Goal: Transaction & Acquisition: Obtain resource

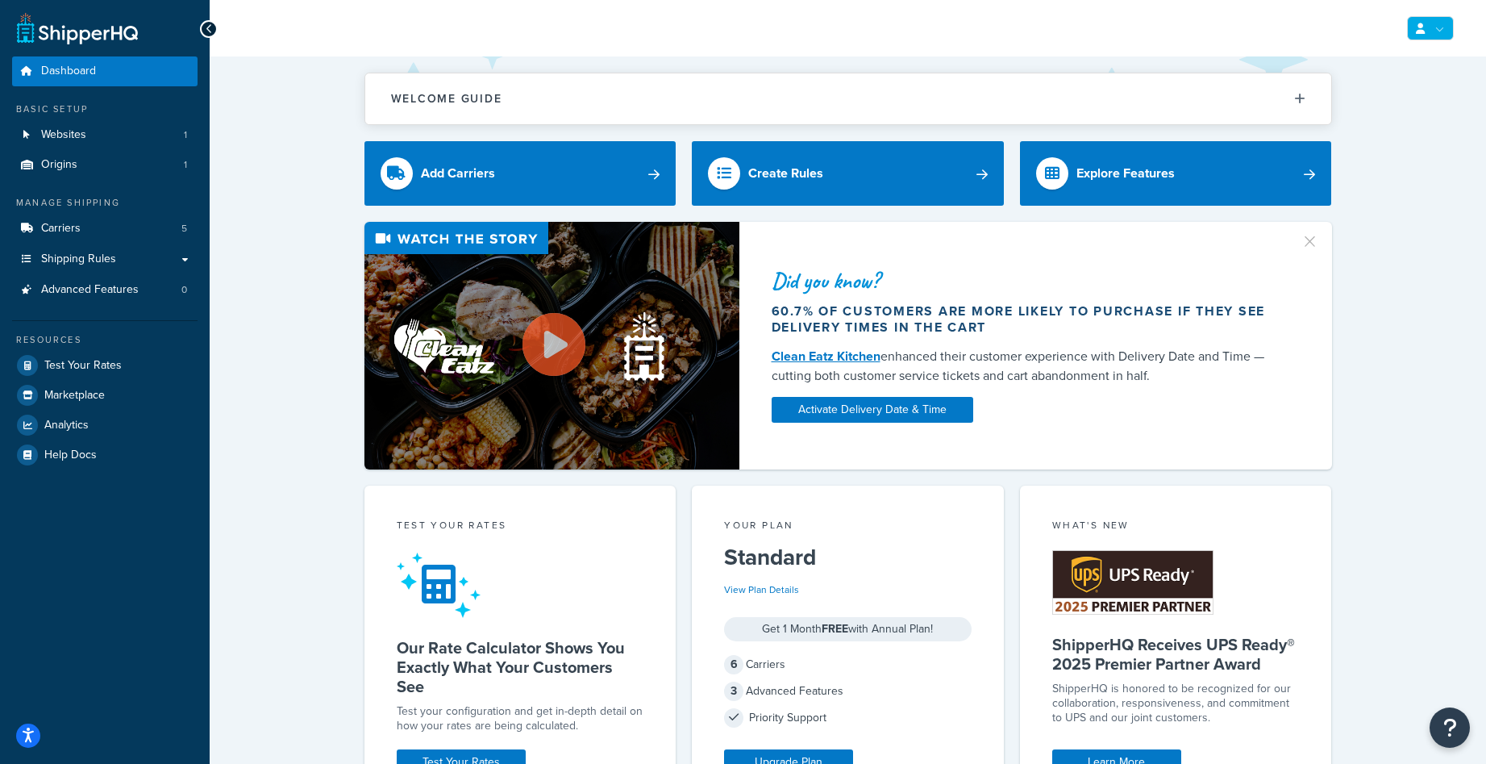
click at [1451, 24] on link at bounding box center [1430, 28] width 47 height 24
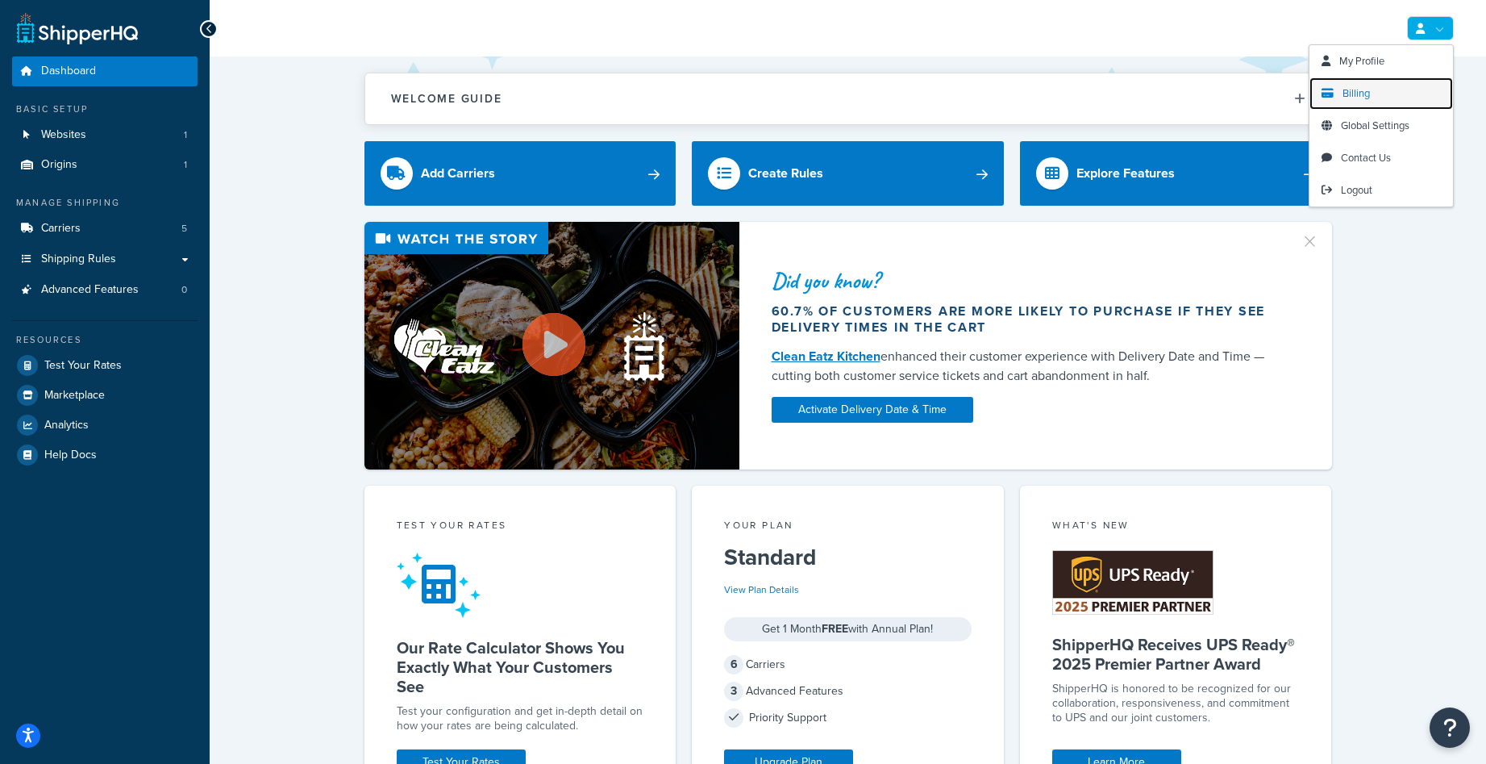
click at [1379, 95] on link "Billing" at bounding box center [1382, 93] width 144 height 32
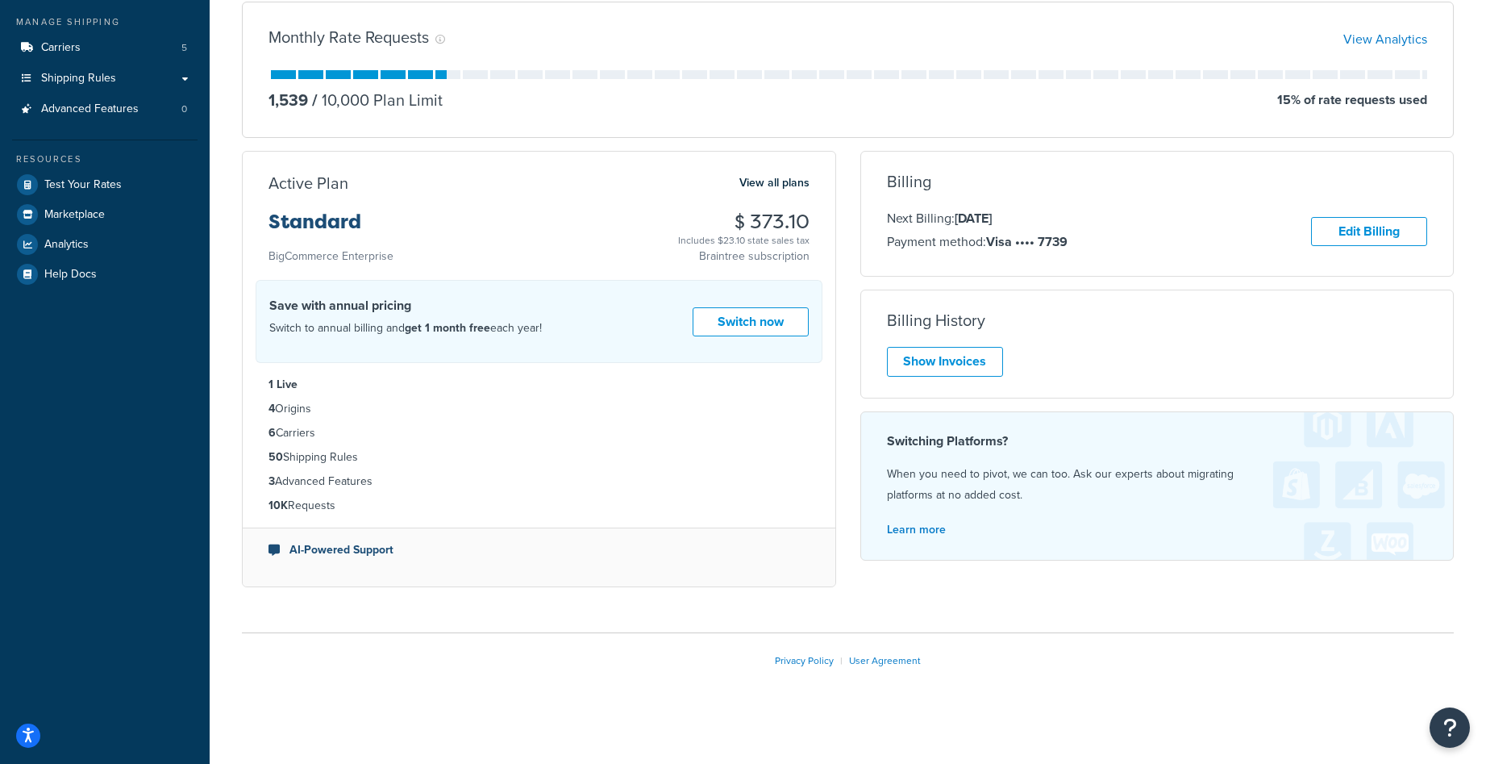
scroll to position [185, 0]
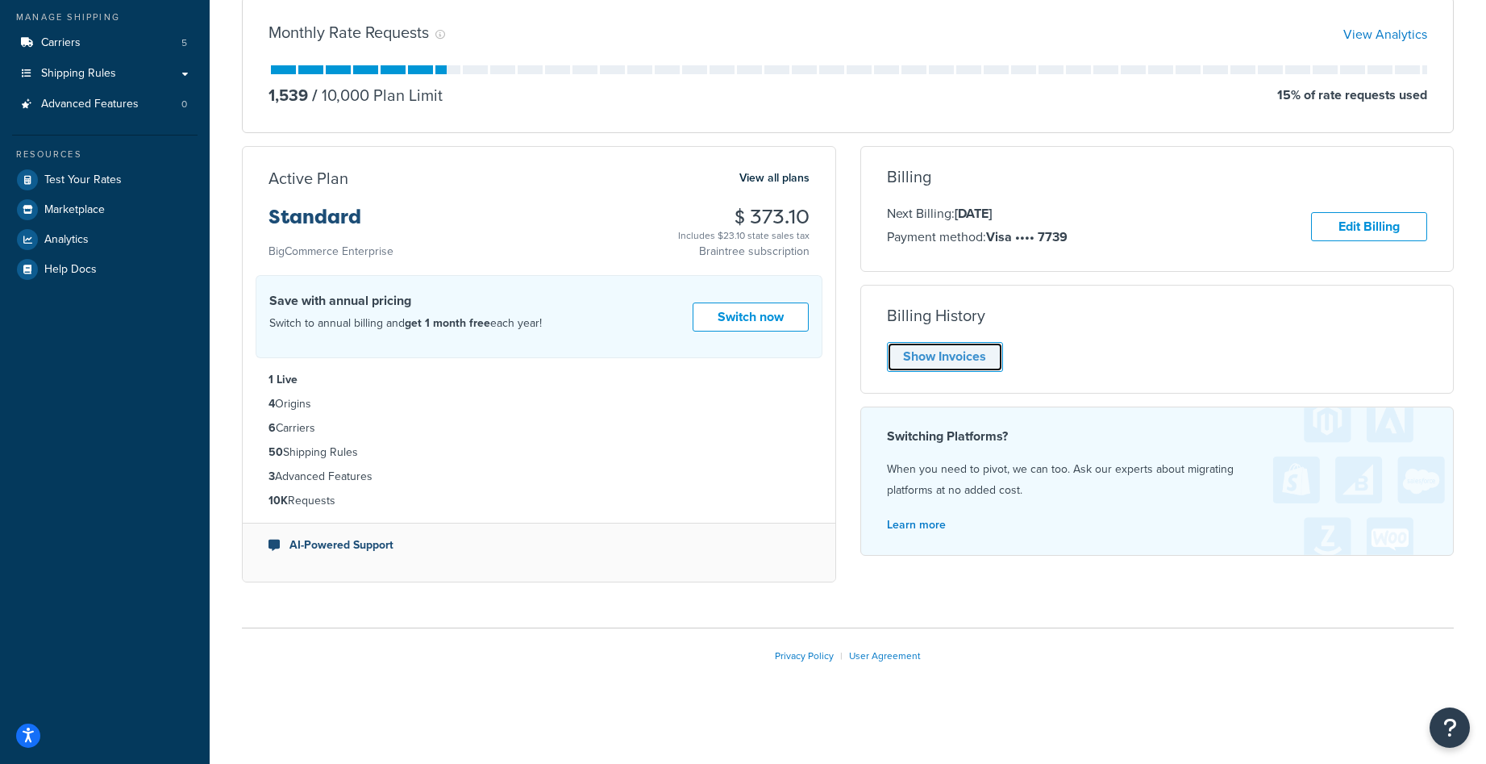
click at [969, 353] on link "Show Invoices" at bounding box center [945, 357] width 116 height 30
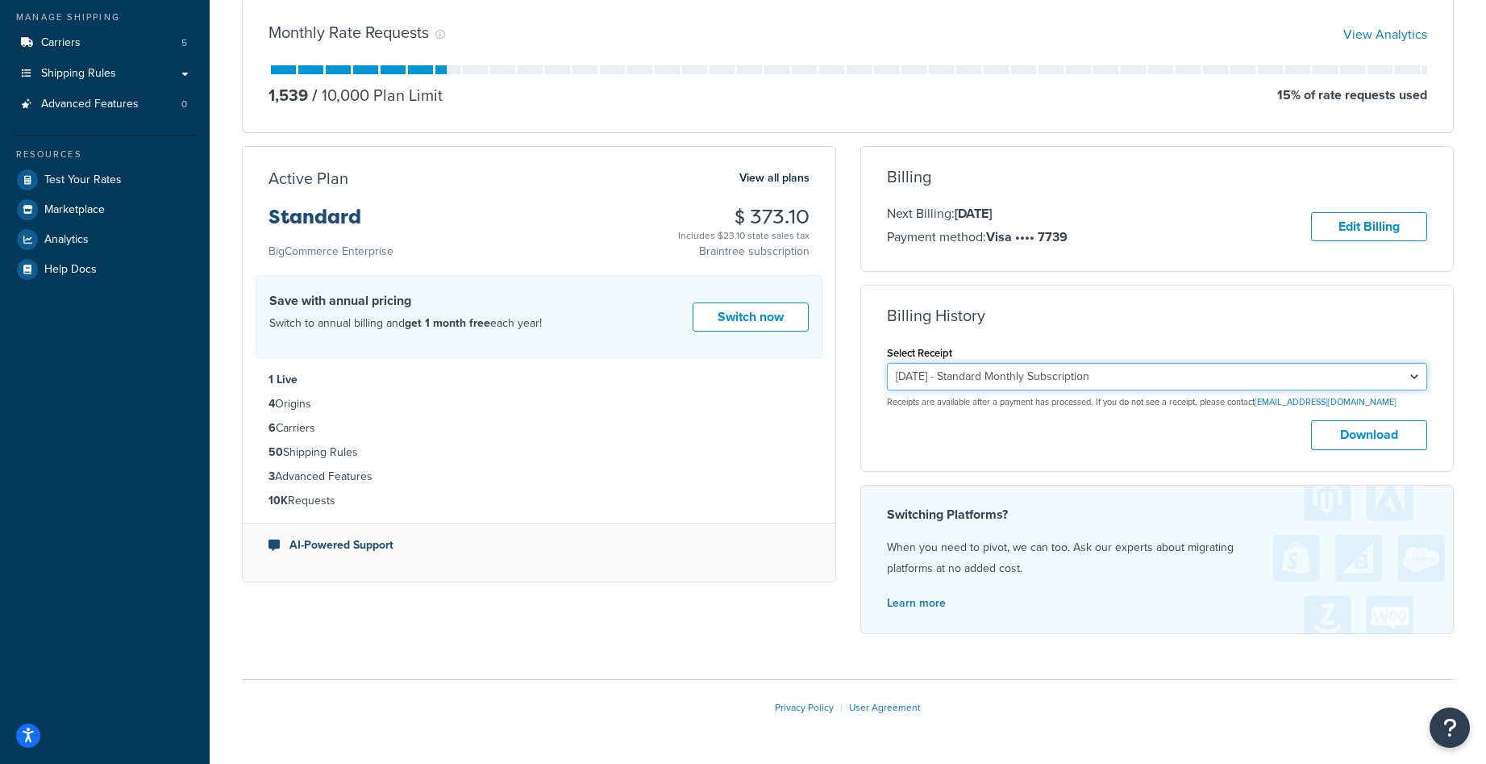
click at [1275, 371] on select "[DATE] - Standard Monthly Subscription [DATE] - Standard Monthly Subscription […" at bounding box center [1157, 376] width 541 height 27
click at [887, 363] on select "[DATE] - Standard Monthly Subscription [DATE] - Standard Monthly Subscription […" at bounding box center [1157, 376] width 541 height 27
click at [1380, 438] on button "Download" at bounding box center [1369, 435] width 116 height 30
click at [1325, 376] on select "[DATE] - Standard Monthly Subscription [DATE] - Standard Monthly Subscription […" at bounding box center [1157, 376] width 541 height 27
select select "dxdbza0r"
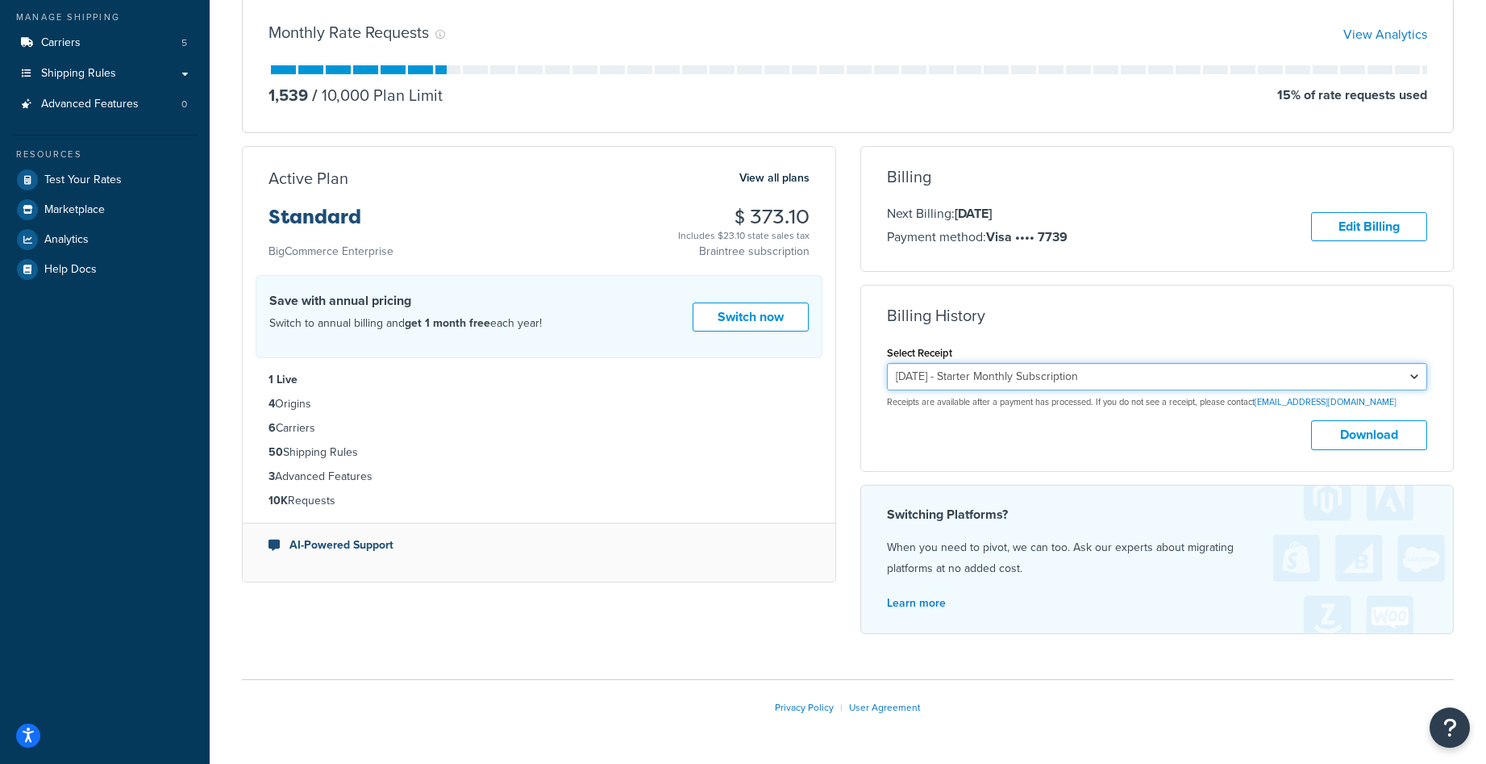
click at [887, 363] on select "[DATE] - Standard Monthly Subscription [DATE] - Standard Monthly Subscription […" at bounding box center [1157, 376] width 541 height 27
click at [1385, 436] on button "Download" at bounding box center [1369, 435] width 116 height 30
